Goal: Task Accomplishment & Management: Manage account settings

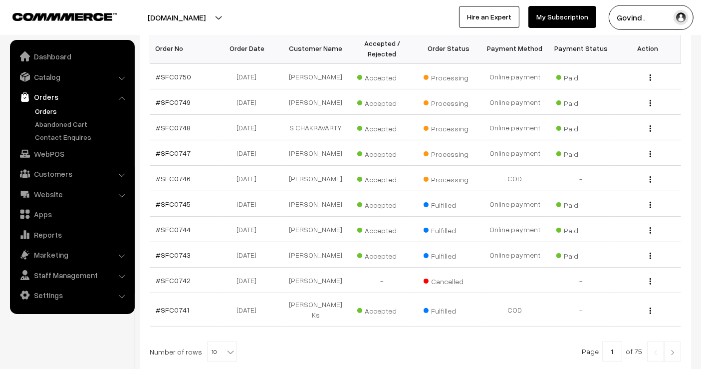
scroll to position [178, 0]
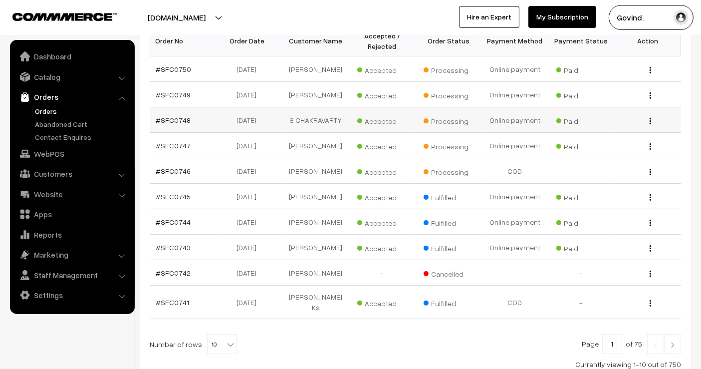
click at [650, 124] on img "button" at bounding box center [650, 121] width 1 height 6
click at [610, 137] on link "View" at bounding box center [605, 135] width 85 height 22
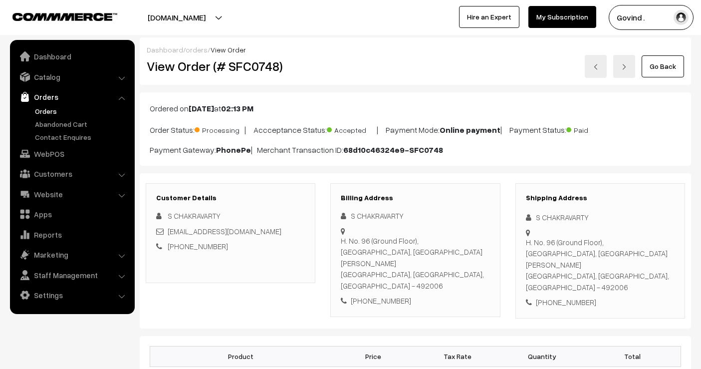
scroll to position [79, 0]
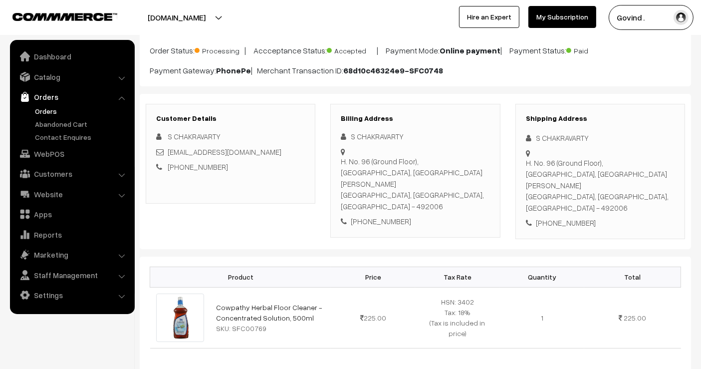
click at [570, 217] on div "+91 9516726253" at bounding box center [600, 222] width 149 height 11
copy div "9516726253"
click at [553, 138] on div "S CHAKRAVARTY" at bounding box center [600, 137] width 149 height 11
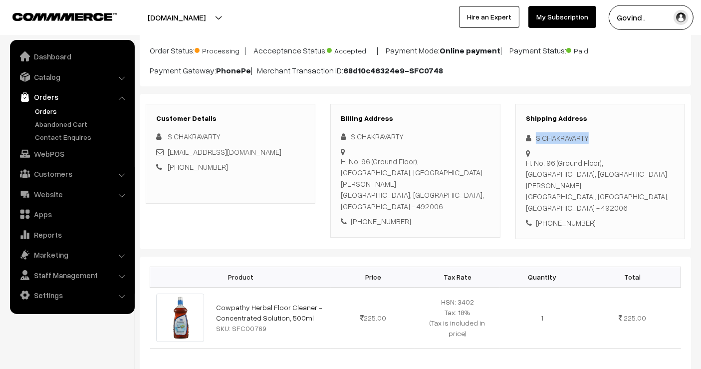
click at [553, 138] on div "S CHAKRAVARTY" at bounding box center [600, 137] width 149 height 11
copy div "S CHAKRAVARTY"
drag, startPoint x: 545, startPoint y: 184, endPoint x: 526, endPoint y: 167, distance: 25.8
click at [526, 167] on div "H. No. 96 (Ground Floor), Anand Nagar, Near of Lal Bahadur Shastri Library Raip…" at bounding box center [600, 185] width 149 height 56
copy div "H. No. 96 (Ground Floor), Anand Nagar, Near of Lal Bahadur Shastri Library Raip…"
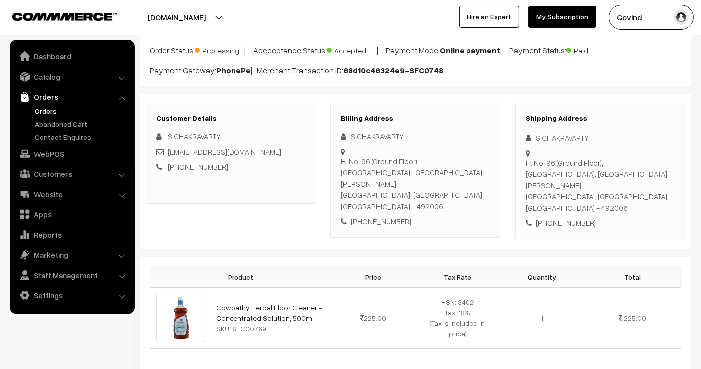
click at [615, 185] on div "H. No. 96 (Ground Floor), Anand Nagar, Near of Lal Bahadur Shastri Library Raip…" at bounding box center [600, 185] width 149 height 56
copy div "492006"
click at [626, 212] on div "Shipping Address S CHAKRAVARTY H. No. 96 (Ground Floor), Anand Nagar, Near of L…" at bounding box center [600, 171] width 170 height 135
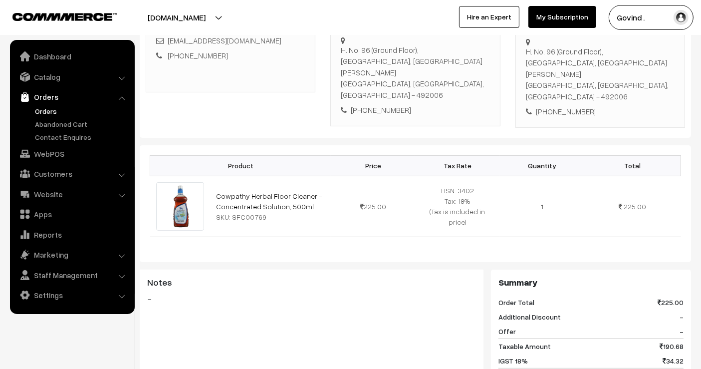
scroll to position [205, 0]
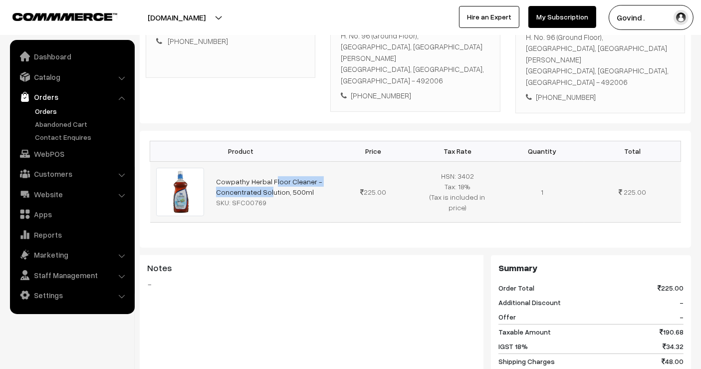
drag, startPoint x: 315, startPoint y: 158, endPoint x: 211, endPoint y: 151, distance: 104.1
click at [211, 161] on td "Cowpathy Herbal Floor Cleaner - Concentrated Solution, 500ml SKU: SFC00769" at bounding box center [270, 191] width 121 height 61
copy link "Cowpathy Herbal Floor Cleaner -"
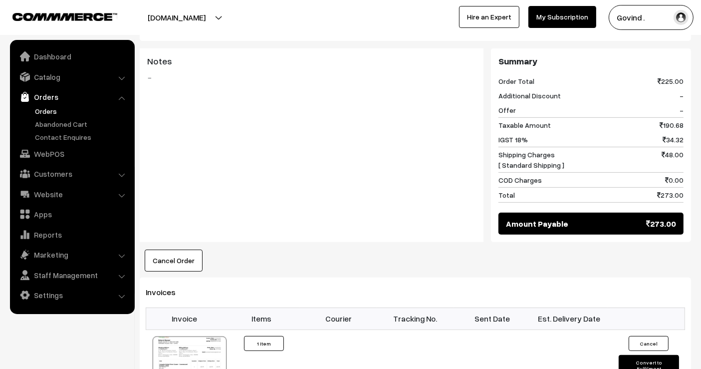
scroll to position [0, 0]
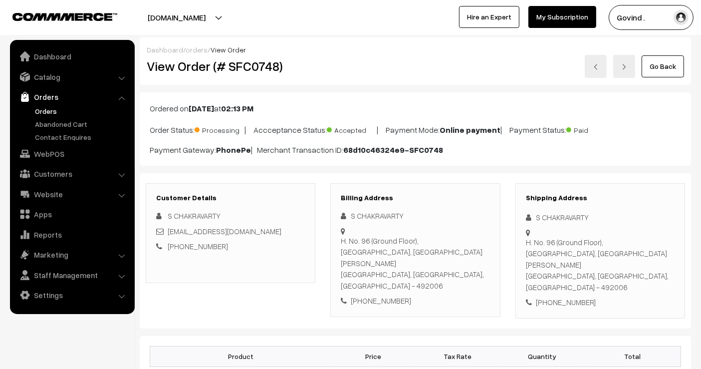
click at [666, 66] on link "Go Back" at bounding box center [663, 66] width 42 height 22
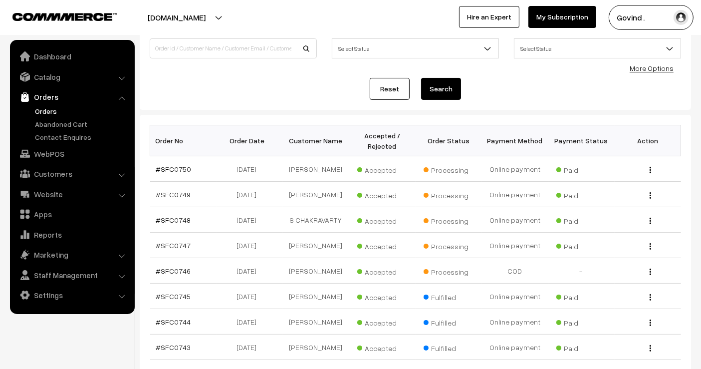
scroll to position [79, 0]
click at [652, 196] on div "View" at bounding box center [648, 194] width 54 height 10
click at [649, 197] on button "button" at bounding box center [650, 195] width 2 height 8
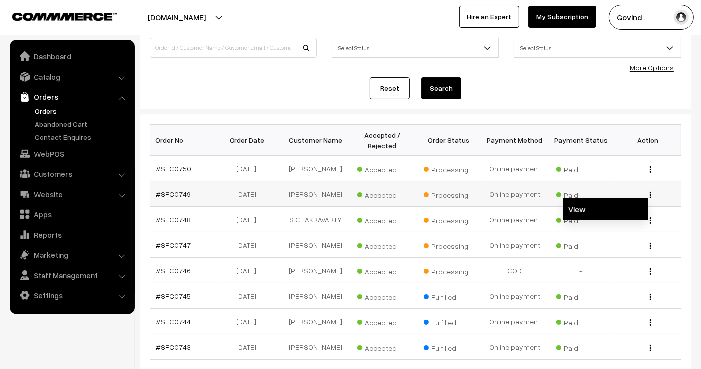
click at [622, 209] on link "View" at bounding box center [605, 209] width 85 height 22
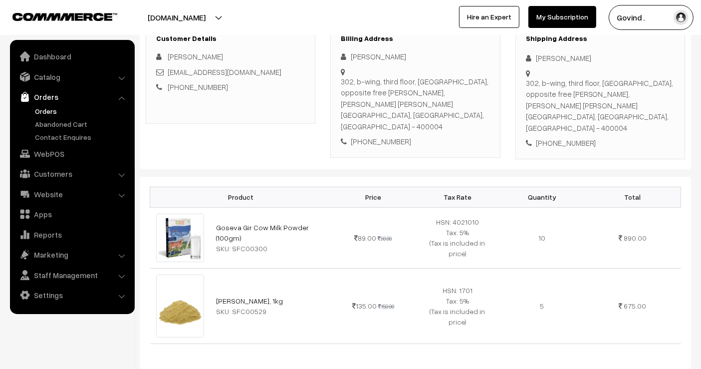
scroll to position [160, 0]
click at [701, 129] on html "Thank you for showing interest. Our team will call you shortly. Close [DOMAIN_N…" at bounding box center [350, 24] width 701 height 369
click at [563, 136] on div "[PHONE_NUMBER]" at bounding box center [600, 141] width 149 height 11
click at [563, 136] on div "+91 8299764865" at bounding box center [600, 141] width 149 height 11
copy div "8299764865"
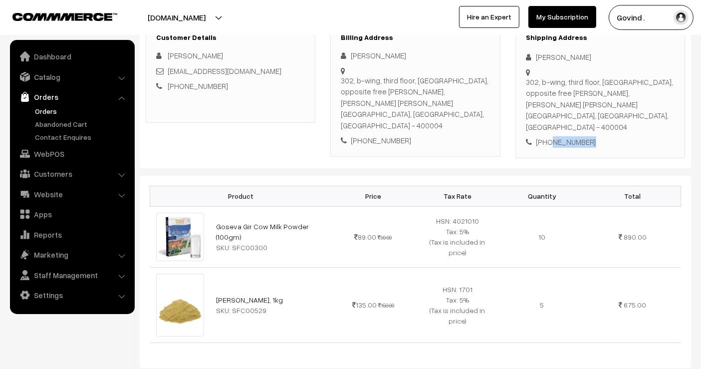
click at [652, 136] on div "+91 8299764865" at bounding box center [600, 141] width 149 height 11
drag, startPoint x: 550, startPoint y: 115, endPoint x: 526, endPoint y: 83, distance: 39.8
click at [526, 83] on div "302, b-wing, third floor, magoparam tower, opposite free india bakery, jagnnath…" at bounding box center [600, 104] width 149 height 56
click at [597, 99] on div "302, b-wing, third floor, magoparam tower, opposite free india bakery, jagnnath…" at bounding box center [600, 104] width 149 height 56
drag, startPoint x: 606, startPoint y: 93, endPoint x: 527, endPoint y: 82, distance: 79.1
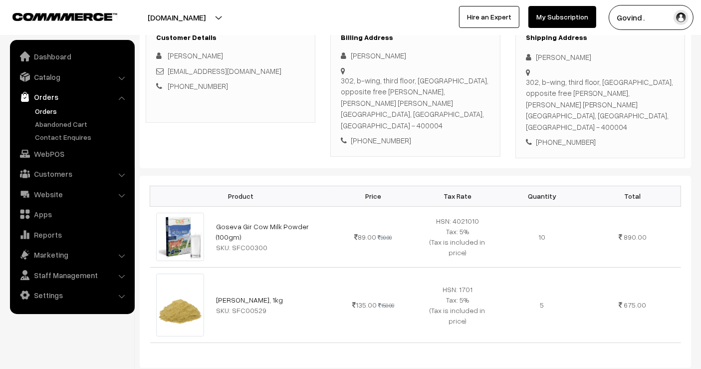
click at [527, 82] on div "302, b-wing, third floor, magoparam tower, opposite free india bakery, jagnnath…" at bounding box center [600, 104] width 149 height 56
copy div "302, b-wing, third floor, magoparam tower, opposite free india bakery"
click at [600, 82] on div "302, b-wing, third floor, magoparam tower, opposite free india bakery, jagnnath…" at bounding box center [600, 104] width 149 height 56
click at [607, 96] on div "302, b-wing, third floor, magoparam tower, opposite free india bakery, jagnnath…" at bounding box center [600, 104] width 149 height 56
drag, startPoint x: 609, startPoint y: 92, endPoint x: 550, endPoint y: 118, distance: 64.3
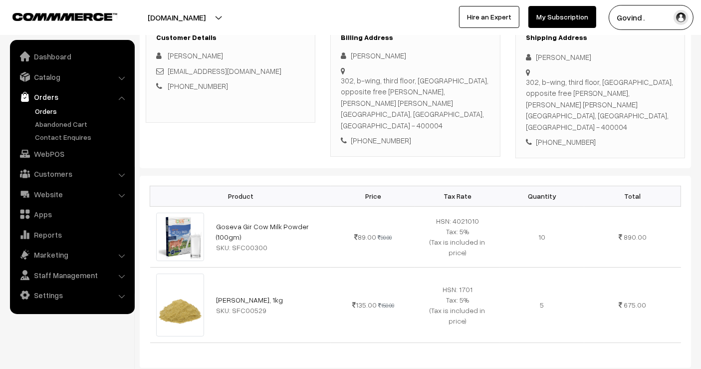
click at [550, 118] on div "302, b-wing, third floor, magoparam tower, opposite free india bakery, jagnnath…" at bounding box center [600, 104] width 149 height 56
copy div "jagnnath shankar seth marg girgaon mumbai"
drag, startPoint x: 326, startPoint y: 221, endPoint x: 214, endPoint y: 221, distance: 112.3
click at [214, 221] on td "Goseva Gir Cow Milk Powder (100gm) SKU: SFC00300" at bounding box center [270, 236] width 121 height 61
copy link "Goseva Gir Cow Milk Powder (100gm)"
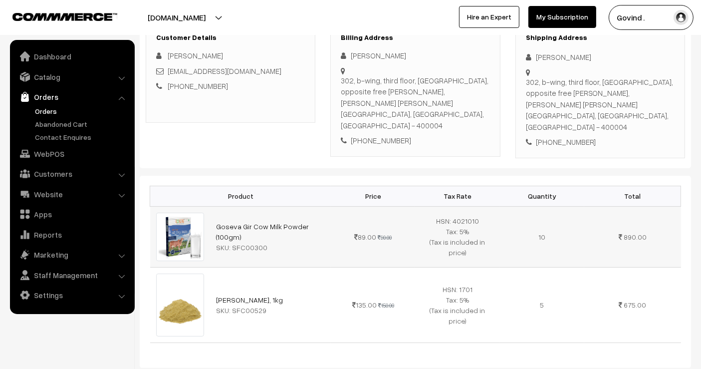
click at [317, 253] on td "Goseva Gir Cow Milk Powder (100gm) SKU: SFC00300" at bounding box center [270, 236] width 121 height 61
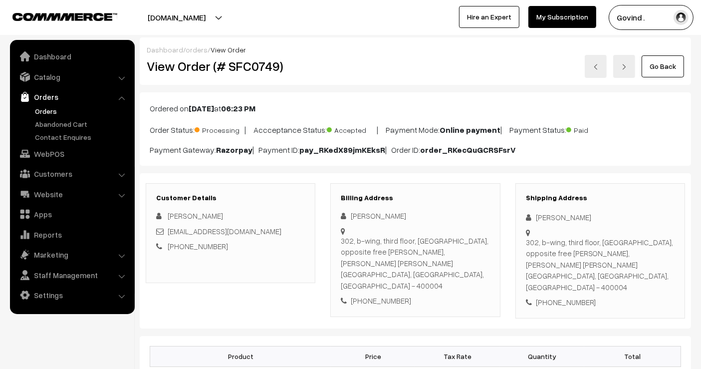
click at [664, 67] on link "Go Back" at bounding box center [663, 66] width 42 height 22
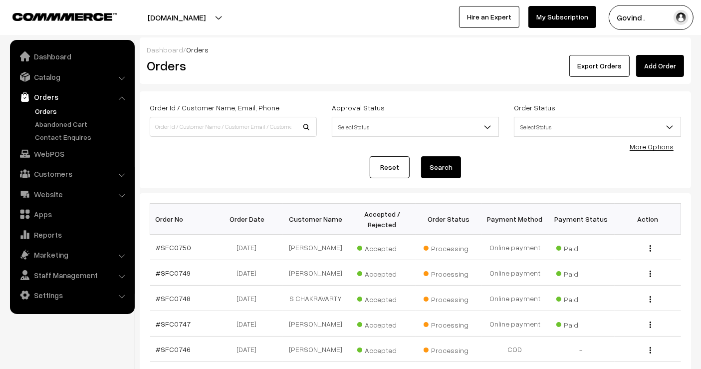
scroll to position [97, 0]
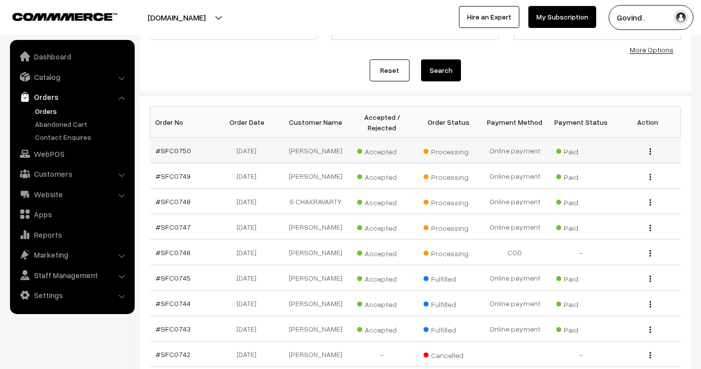
click at [649, 149] on button "button" at bounding box center [650, 151] width 2 height 8
click at [613, 160] on link "View" at bounding box center [605, 166] width 85 height 22
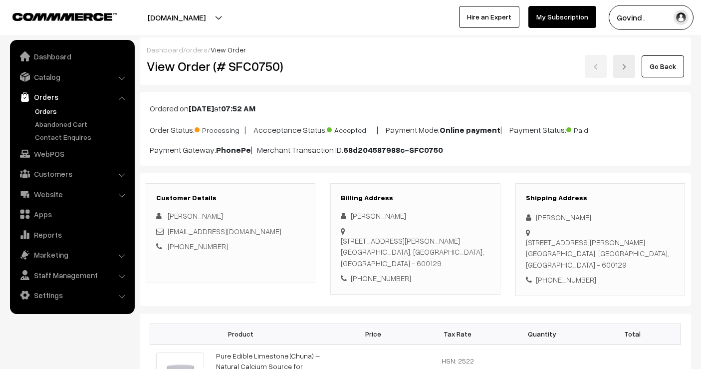
scroll to position [144, 0]
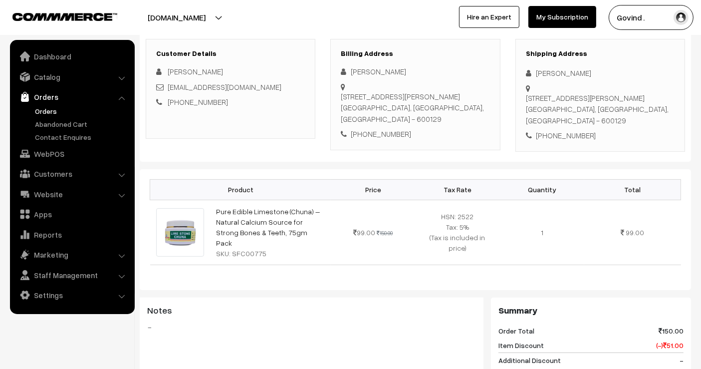
click at [556, 70] on div "[PERSON_NAME]" at bounding box center [600, 72] width 149 height 11
copy div "[PERSON_NAME]"
drag, startPoint x: 561, startPoint y: 99, endPoint x: 536, endPoint y: 91, distance: 25.7
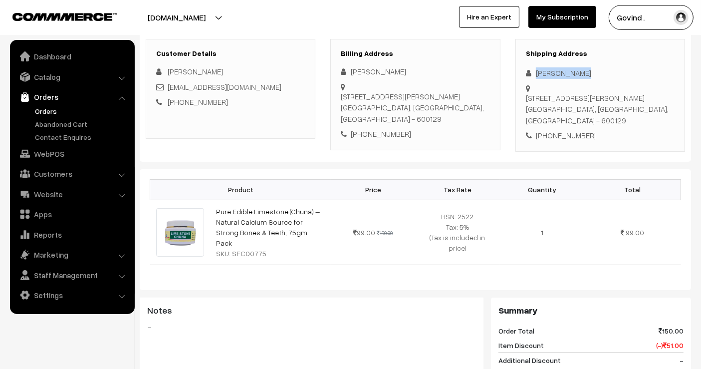
click at [536, 92] on div "5/54, Nehru Nagar, Nanmangalam Chennai, Tamil Nadu, India - 600129" at bounding box center [600, 109] width 149 height 34
copy div "5/54, Nehru Nagar, Nanmangalam Chennai"
click at [627, 100] on div "5/54, Nehru Nagar, Nanmangalam Chennai, Tamil Nadu, India - 600129" at bounding box center [600, 109] width 149 height 34
copy div "600129"
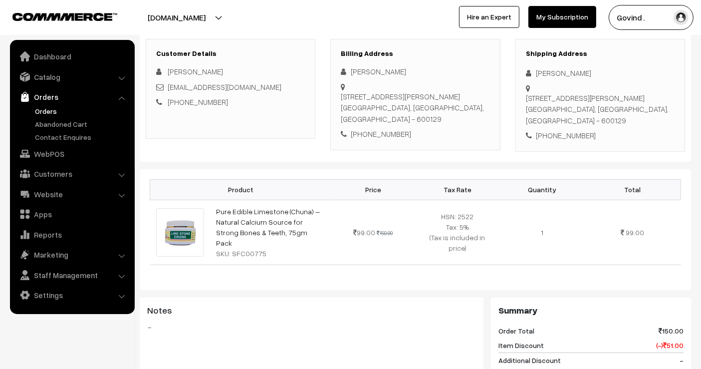
click at [605, 129] on div "Shipping Address Thiyagarajan S 5/54, Nehru Nagar, Nanmangalam Chennai, Tamil N…" at bounding box center [600, 95] width 170 height 113
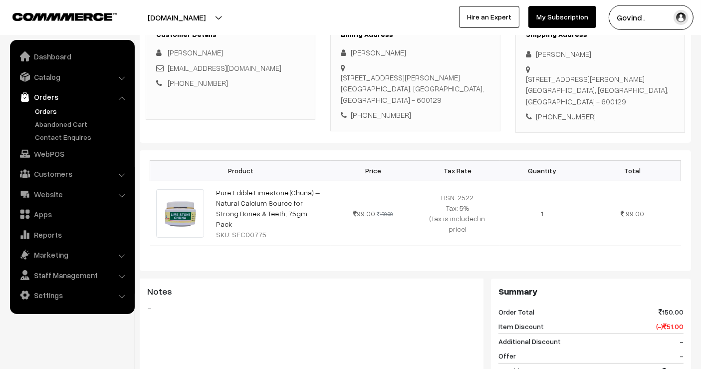
scroll to position [173, 0]
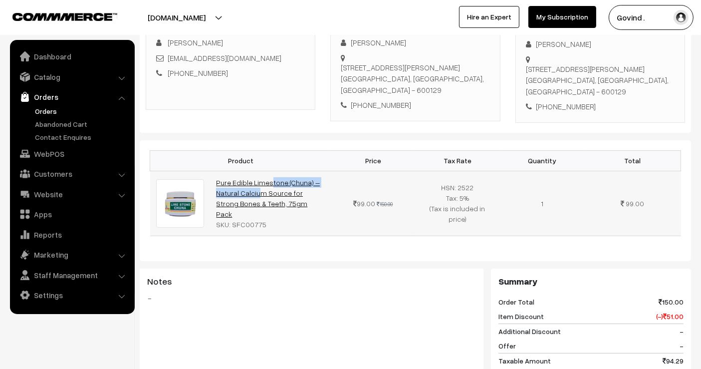
drag, startPoint x: 214, startPoint y: 171, endPoint x: 304, endPoint y: 168, distance: 90.4
click at [304, 171] on td "Pure Edible Limestone (Chuna) – Natural Calcium Source for Strong Bones & Teeth…" at bounding box center [270, 203] width 121 height 65
copy link "Pure Edible Limestone (Chuna)"
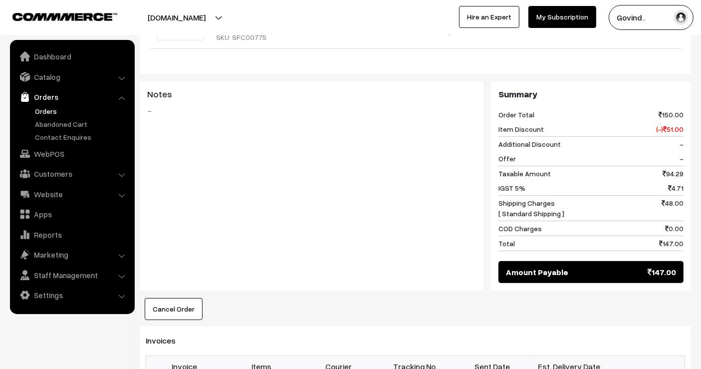
scroll to position [361, 0]
